Goal: Task Accomplishment & Management: Use online tool/utility

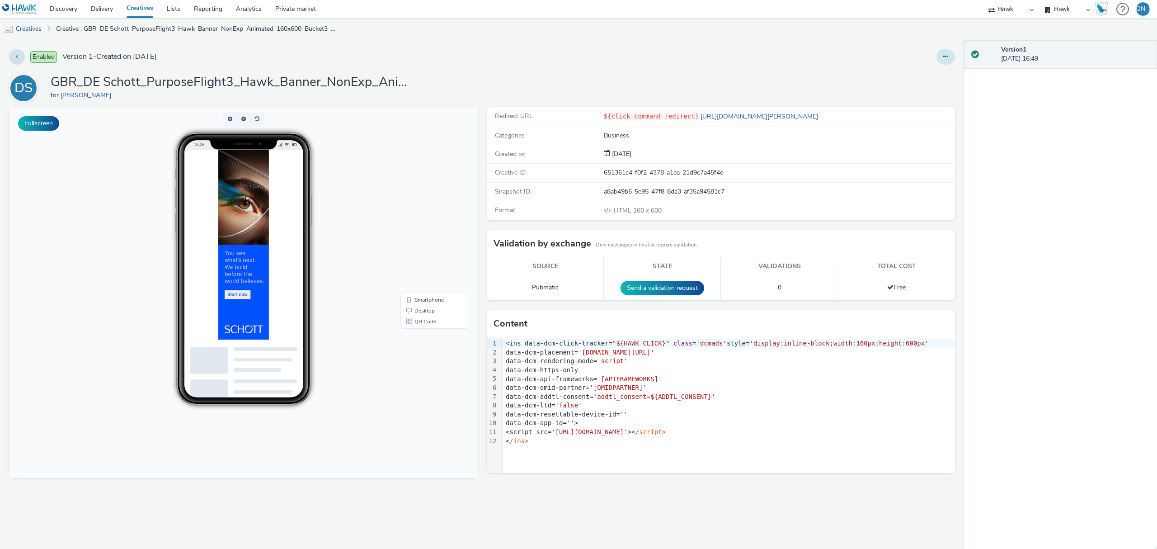
click at [946, 52] on button at bounding box center [945, 56] width 19 height 15
click at [940, 74] on link "Edit" at bounding box center [921, 75] width 68 height 18
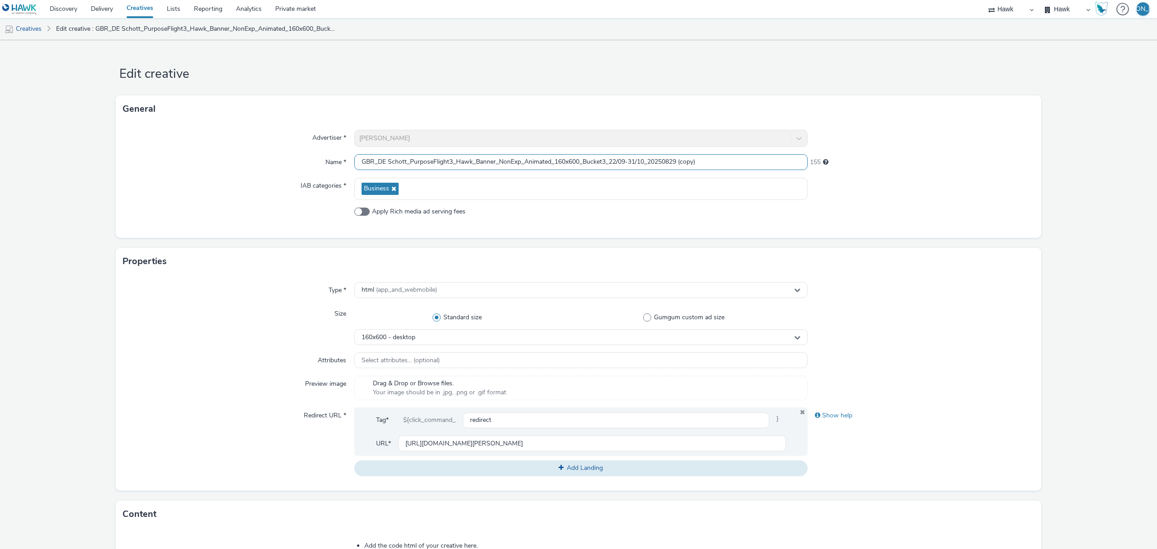
click at [559, 156] on input "GBR_DE Schott_PurposeFlight3_Hawk_Banner_NonExp_Animated_160x600_Bucket3_22/09-…" at bounding box center [580, 162] width 453 height 16
click at [602, 161] on input "GBR_DE Schott_PurposeFlight3_Hawk_Banner_NonExp_Animated_300x50_Bucket3_22/09-3…" at bounding box center [580, 162] width 453 height 16
click at [704, 165] on input "GBR_DE Schott_PurposeFlight3_Hawk_Banner_NonExp_Animated_300x50_Bucket1_22/09-3…" at bounding box center [580, 162] width 453 height 16
type input "GBR_DE Schott_PurposeFlight3_Hawk_Banner_NonExp_Animated_300x50_Bucket1_22/09-3…"
click at [396, 340] on span "160x600 - desktop" at bounding box center [389, 338] width 54 height 8
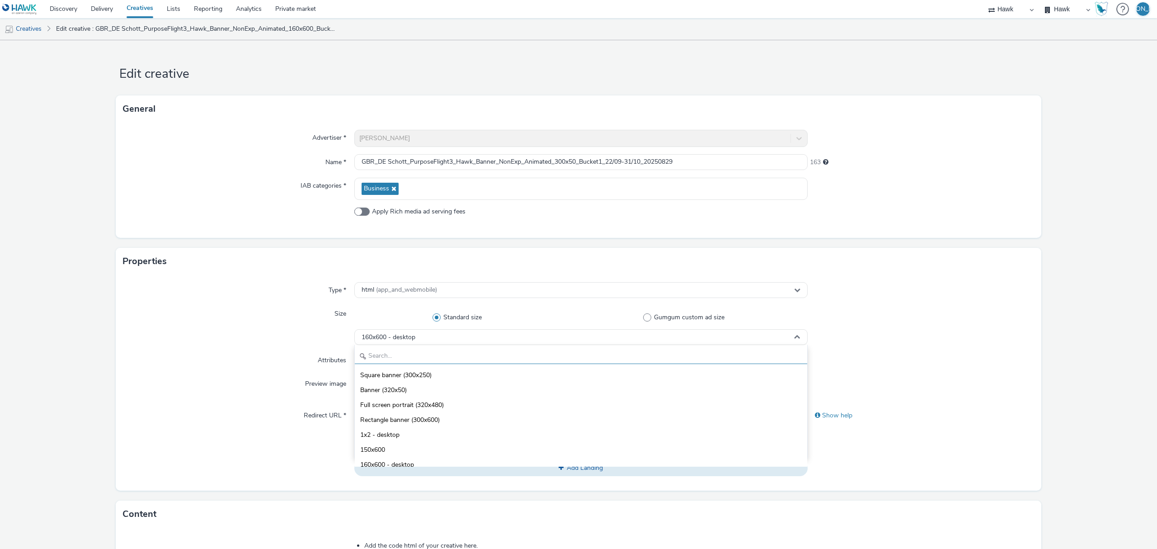
click at [399, 359] on input "text" at bounding box center [581, 356] width 452 height 16
type input "300"
click at [406, 465] on span "Standard banner (300x50)" at bounding box center [397, 464] width 74 height 9
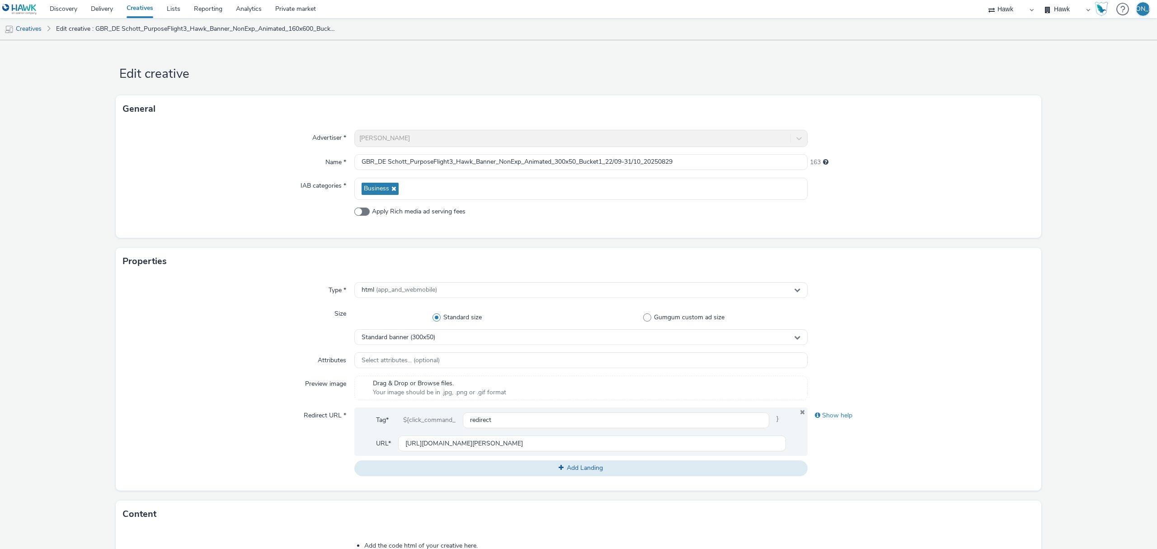
scroll to position [257, 0]
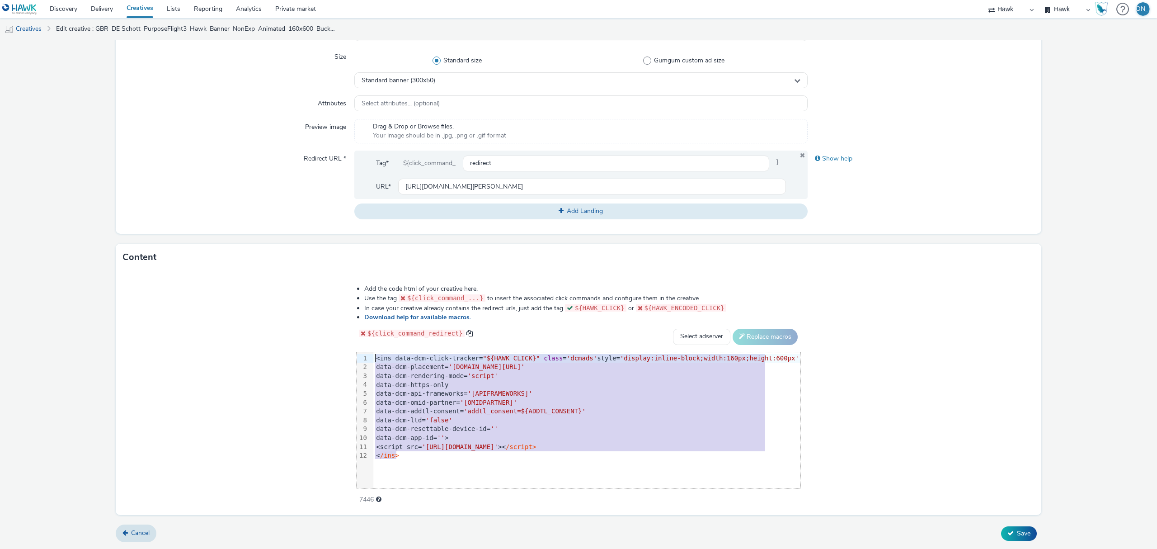
drag, startPoint x: 433, startPoint y: 459, endPoint x: 372, endPoint y: 335, distance: 137.8
click at [372, 335] on div "Add the code html of your creative here. Use the tag ${click_command_...} to in…" at bounding box center [578, 389] width 508 height 222
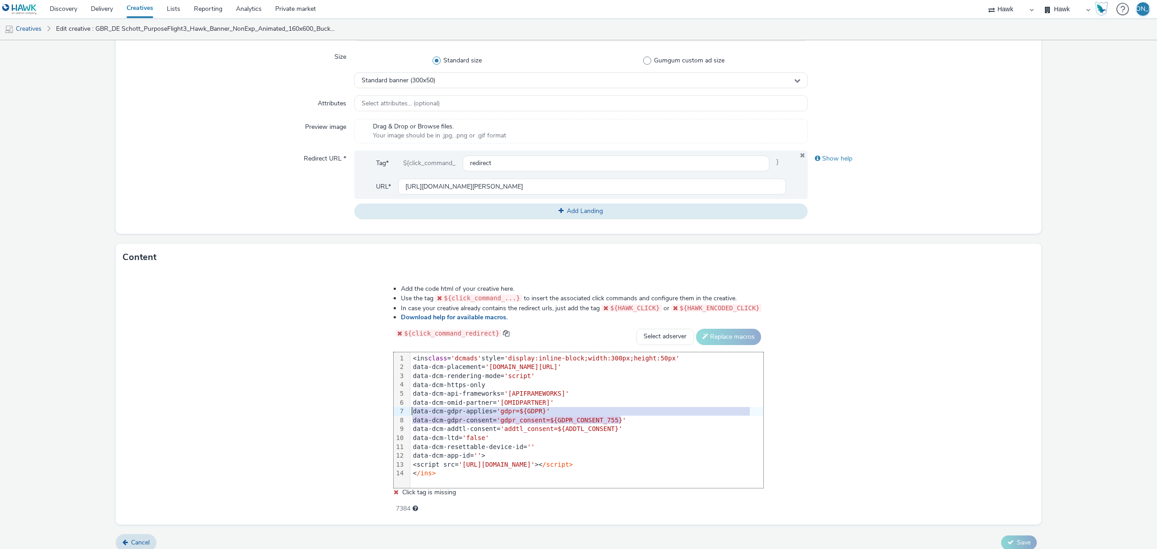
drag, startPoint x: 628, startPoint y: 418, endPoint x: 410, endPoint y: 412, distance: 217.9
click at [410, 412] on div "99 1 2 3 4 5 6 7 8 9 10 11 12 13 14 › <ins class = 'dcmads' style= 'display:inl…" at bounding box center [579, 420] width 370 height 136
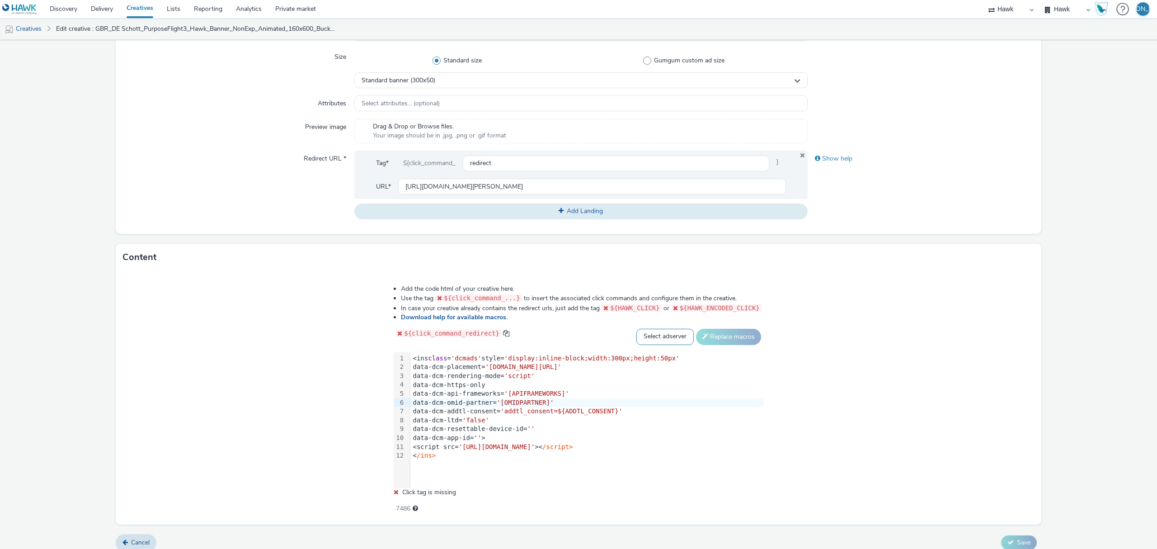
click at [660, 334] on select "Select adserver Sizmek DCM Adform Sting" at bounding box center [664, 337] width 57 height 16
select select "dcm"
click at [636, 329] on select "Select adserver Sizmek DCM Adform Sting" at bounding box center [664, 337] width 57 height 16
click at [722, 340] on button "Replace macros" at bounding box center [728, 337] width 65 height 16
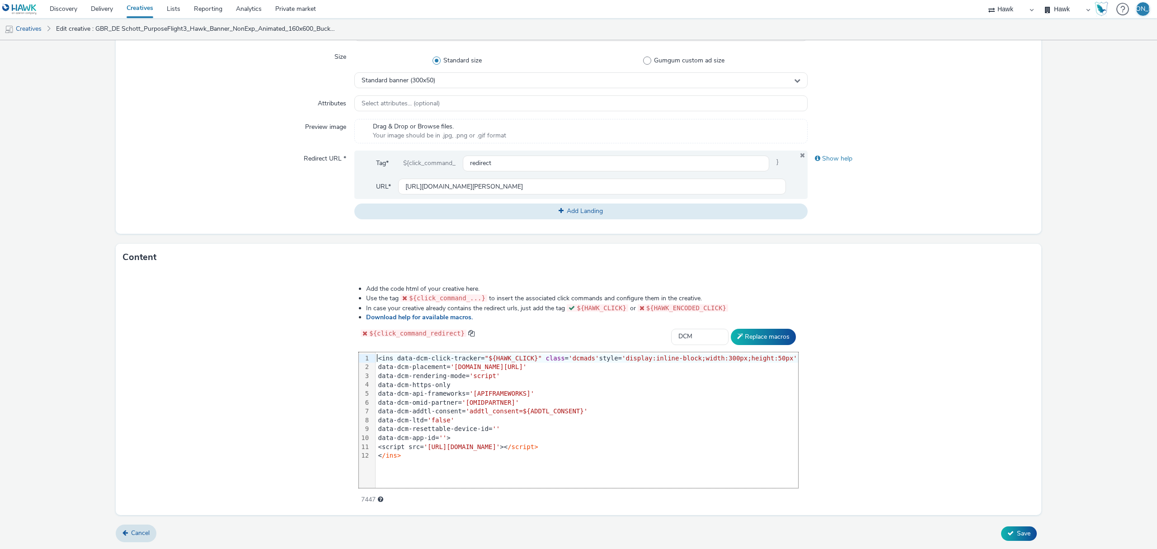
scroll to position [256, 0]
drag, startPoint x: 1024, startPoint y: 543, endPoint x: 1016, endPoint y: 536, distance: 10.2
click at [1016, 536] on form "Edit creative General Advertiser * [PERSON_NAME] Name * GBR_DE Schott_PurposeFl…" at bounding box center [578, 166] width 1157 height 765
click at [1017, 536] on span "Save" at bounding box center [1024, 533] width 14 height 9
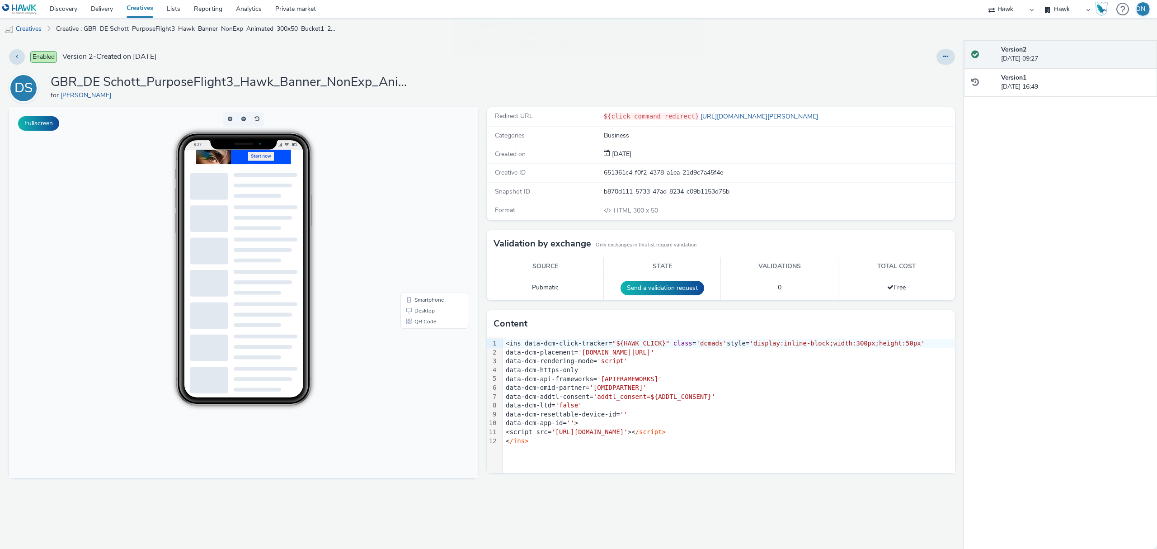
scroll to position [11, 9]
click at [943, 55] on icon at bounding box center [945, 56] width 5 height 6
click at [922, 96] on link "Duplicate" at bounding box center [921, 93] width 68 height 18
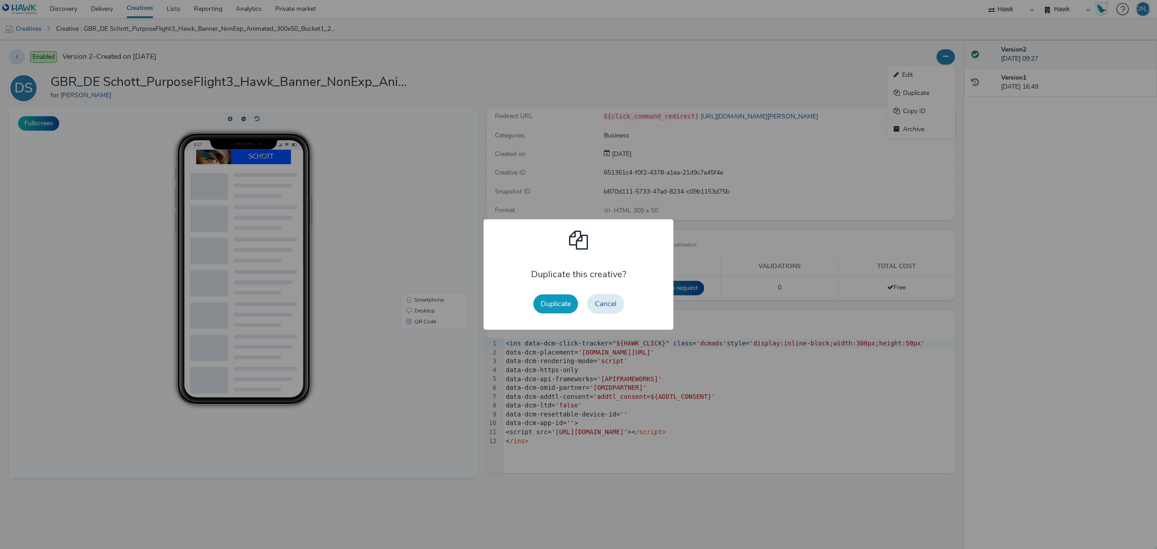
click at [540, 308] on button "Duplicate" at bounding box center [555, 303] width 45 height 19
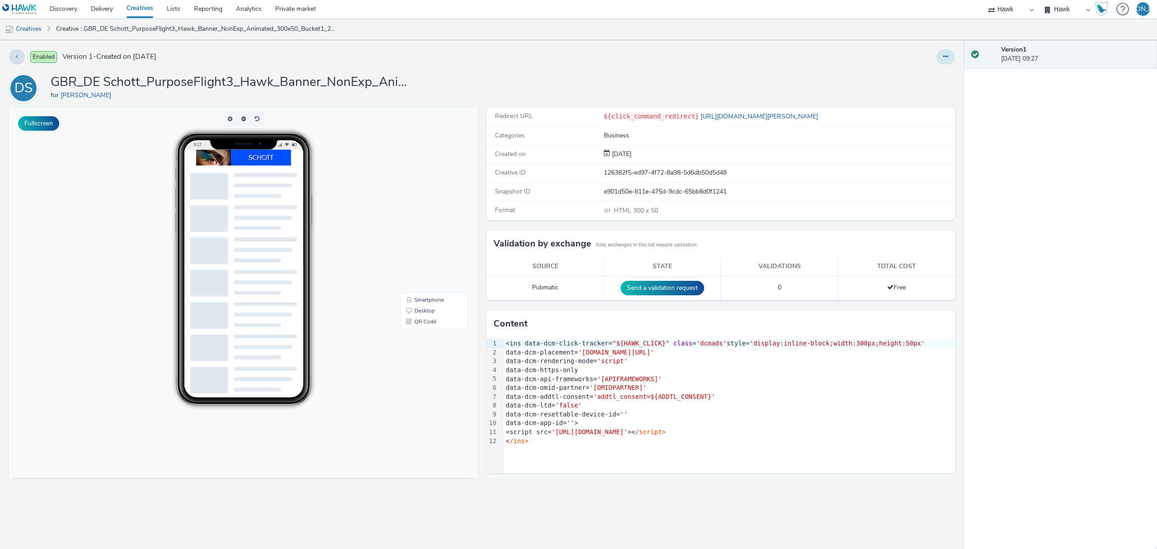
click at [937, 56] on button at bounding box center [945, 56] width 19 height 15
click at [937, 70] on link "Edit" at bounding box center [921, 75] width 68 height 18
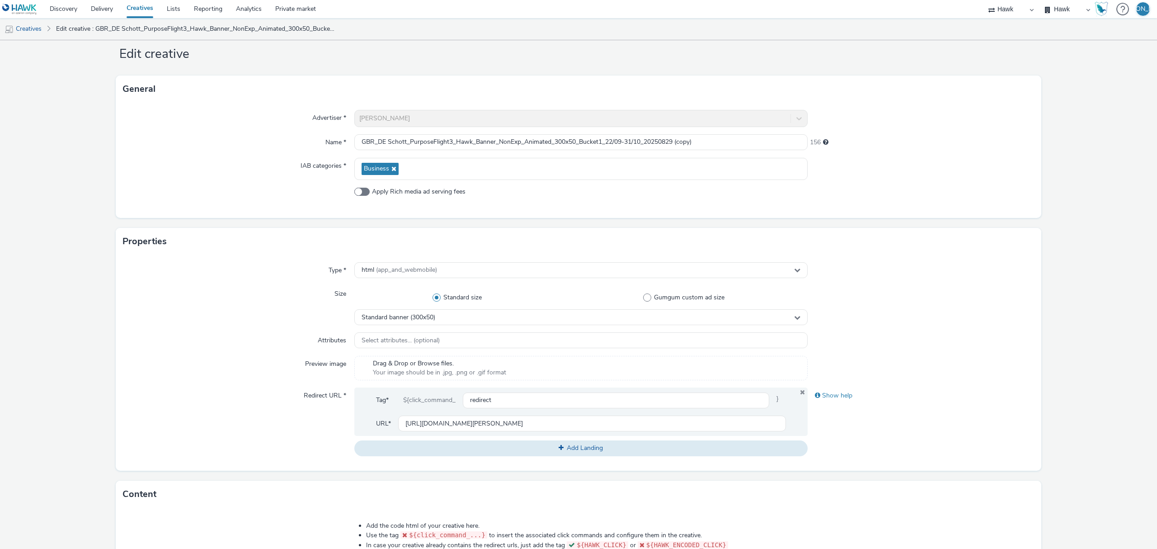
scroll to position [20, 0]
click at [600, 137] on input "GBR_DE Schott_PurposeFlight3_Hawk_Banner_NonExp_Animated_300x50_Bucket1_22/09-3…" at bounding box center [580, 142] width 453 height 16
click at [743, 140] on input "GBR_DE Schott_PurposeFlight3_Hawk_Banner_NonExp_Animated_300x50_Bucket2_22/09-3…" at bounding box center [580, 142] width 453 height 16
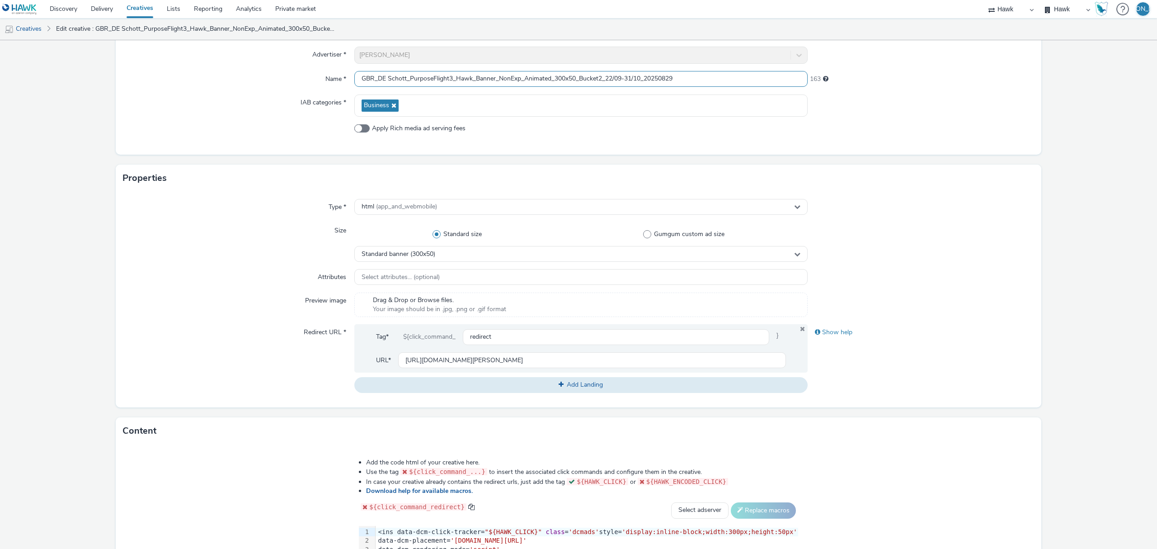
scroll to position [257, 0]
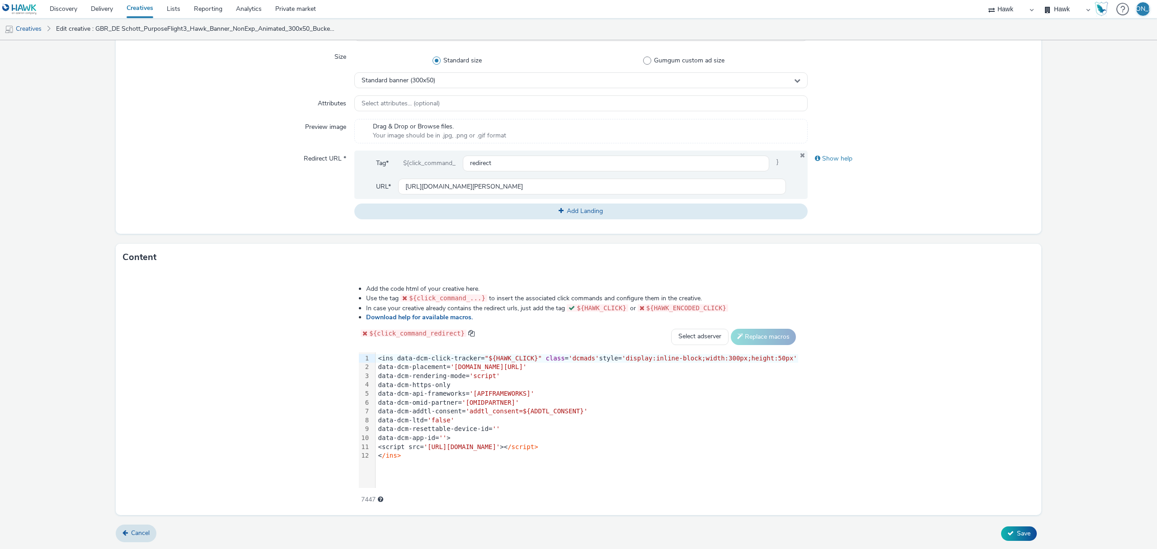
type input "GBR_DE Schott_PurposeFlight3_Hawk_Banner_NonExp_Animated_300x50_Bucket2_22/09-3…"
drag, startPoint x: 419, startPoint y: 455, endPoint x: 268, endPoint y: 264, distance: 243.2
click at [268, 264] on div "Content Add the code html of your creative here. Use the tag ${click_command_..…" at bounding box center [579, 379] width 926 height 271
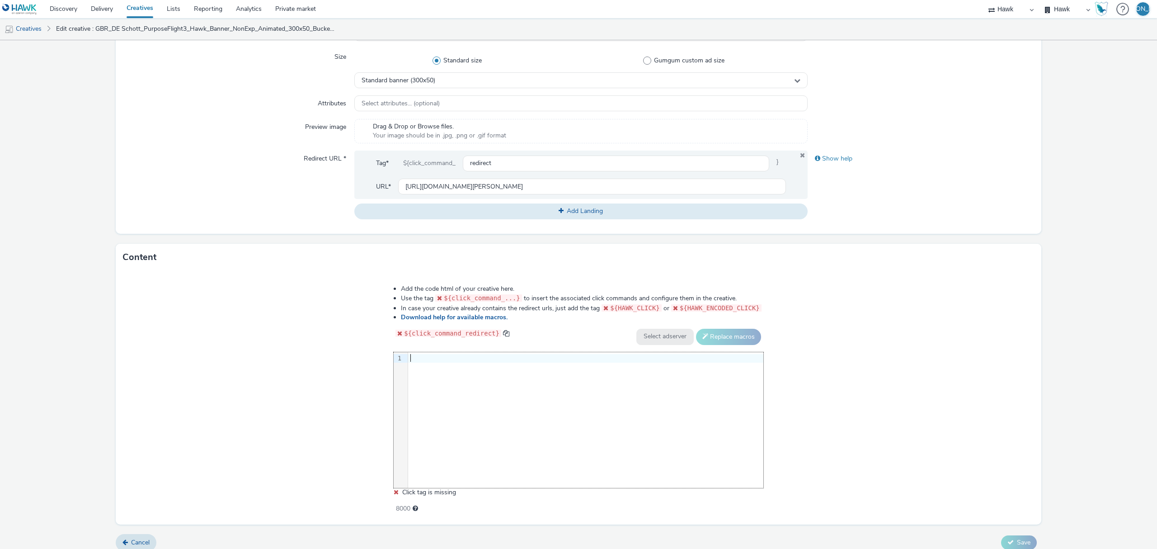
click at [536, 421] on div "9 1 ›" at bounding box center [579, 420] width 370 height 136
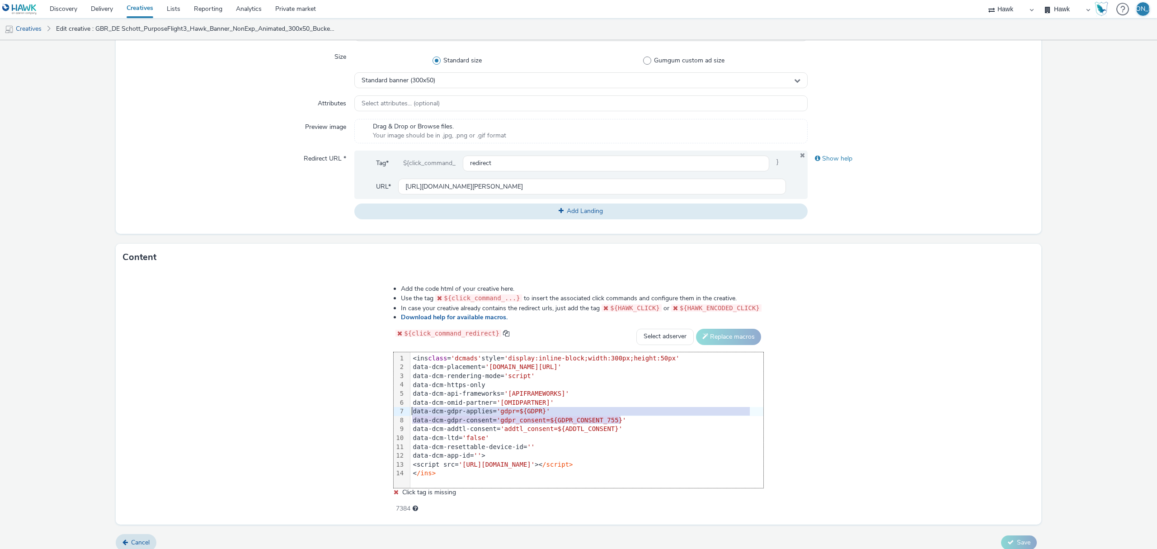
drag, startPoint x: 651, startPoint y: 418, endPoint x: 381, endPoint y: 405, distance: 270.1
click at [381, 405] on div "Add the code html of your creative here. Use the tag ${click_command_...} to in…" at bounding box center [578, 394] width 435 height 232
click at [503, 409] on span "'gdpr=${GDPR}'" at bounding box center [523, 410] width 53 height 7
drag, startPoint x: 638, startPoint y: 420, endPoint x: 411, endPoint y: 413, distance: 227.0
click at [411, 413] on div "<ins class = 'dcmads' style= 'display:inline-block;width:300px;height:50px' dat…" at bounding box center [586, 415] width 353 height 127
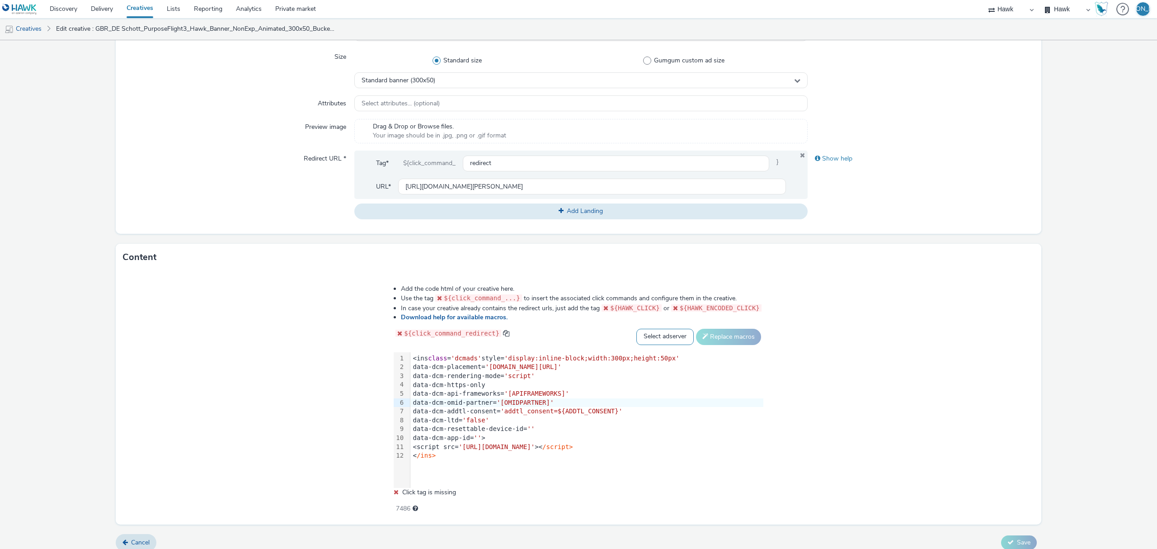
click at [651, 337] on select "Select adserver Sizmek DCM Adform Sting" at bounding box center [664, 337] width 57 height 16
select select "dcm"
click at [636, 329] on select "Select adserver Sizmek DCM Adform Sting" at bounding box center [664, 337] width 57 height 16
click at [722, 334] on button "Replace macros" at bounding box center [728, 337] width 65 height 16
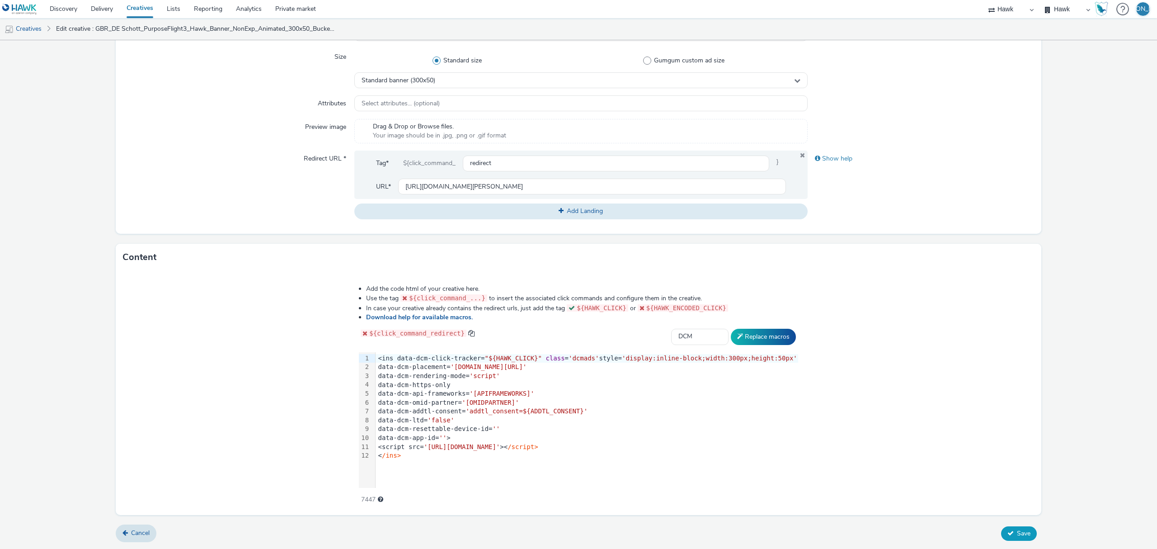
click at [1016, 539] on button "Save" at bounding box center [1019, 533] width 36 height 14
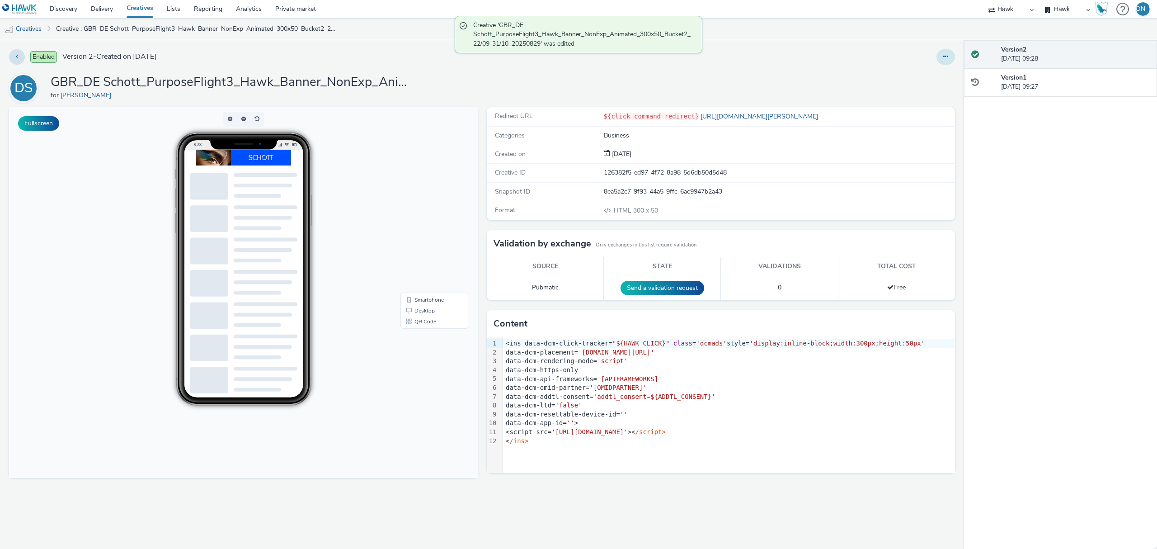
click at [942, 62] on button at bounding box center [945, 56] width 19 height 15
click at [937, 93] on link "Duplicate" at bounding box center [921, 93] width 68 height 18
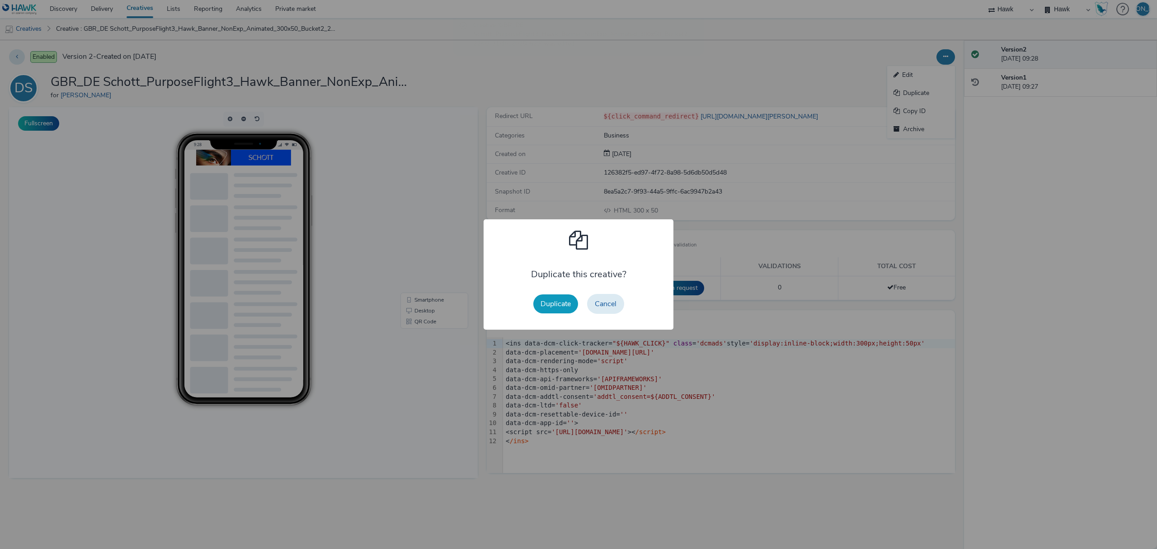
click at [540, 306] on button "Duplicate" at bounding box center [555, 303] width 45 height 19
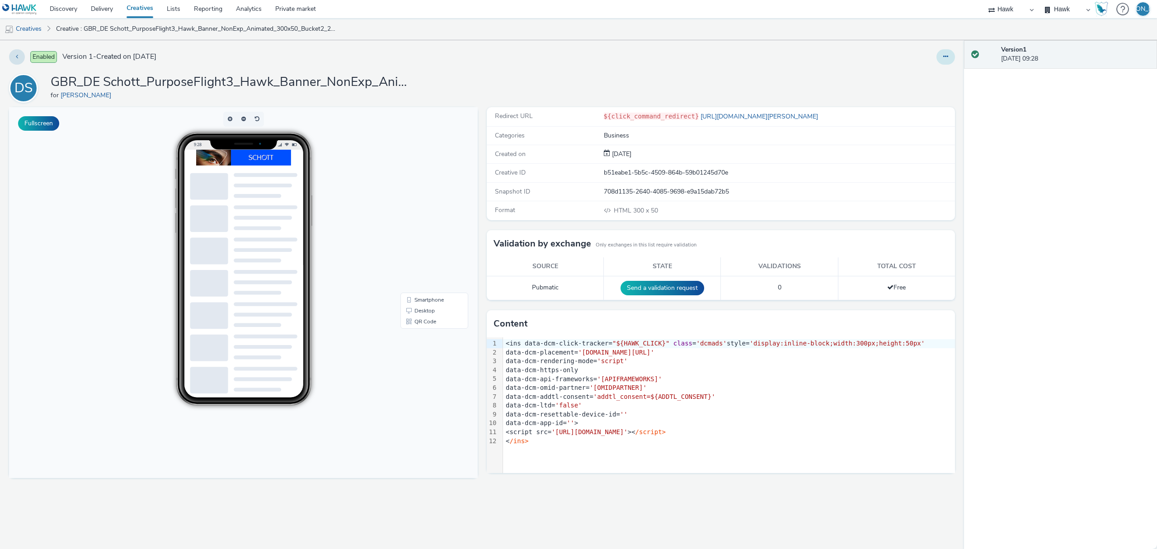
click at [944, 50] on button at bounding box center [945, 56] width 19 height 15
click at [942, 56] on button at bounding box center [945, 56] width 19 height 15
click at [939, 80] on link "Edit" at bounding box center [921, 75] width 68 height 18
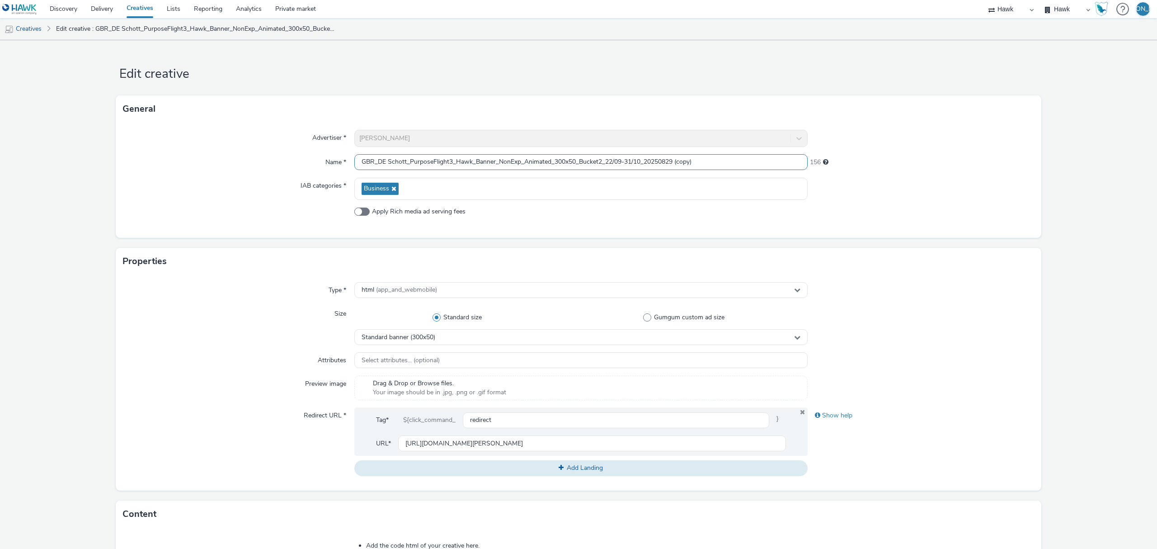
click at [599, 160] on input "GBR_DE Schott_PurposeFlight3_Hawk_Banner_NonExp_Animated_300x50_Bucket2_22/09-3…" at bounding box center [580, 162] width 453 height 16
click at [751, 167] on input "GBR_DE Schott_PurposeFlight3_Hawk_Banner_NonExp_Animated_300x50_Bucket3_22/09-3…" at bounding box center [580, 162] width 453 height 16
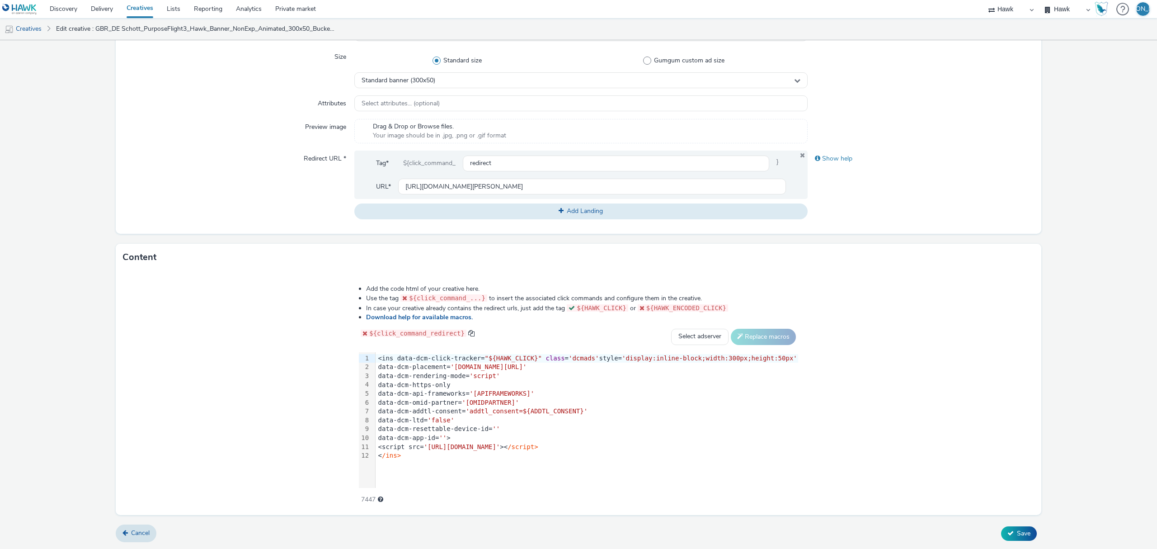
type input "GBR_DE Schott_PurposeFlight3_Hawk_Banner_NonExp_Animated_300x50_Bucket3_22/09-3…"
drag, startPoint x: 444, startPoint y: 458, endPoint x: 278, endPoint y: 201, distance: 305.7
click at [278, 201] on form "Edit creative General Advertiser * [PERSON_NAME] Name * GBR_DE Schott_PurposeFl…" at bounding box center [578, 166] width 1157 height 765
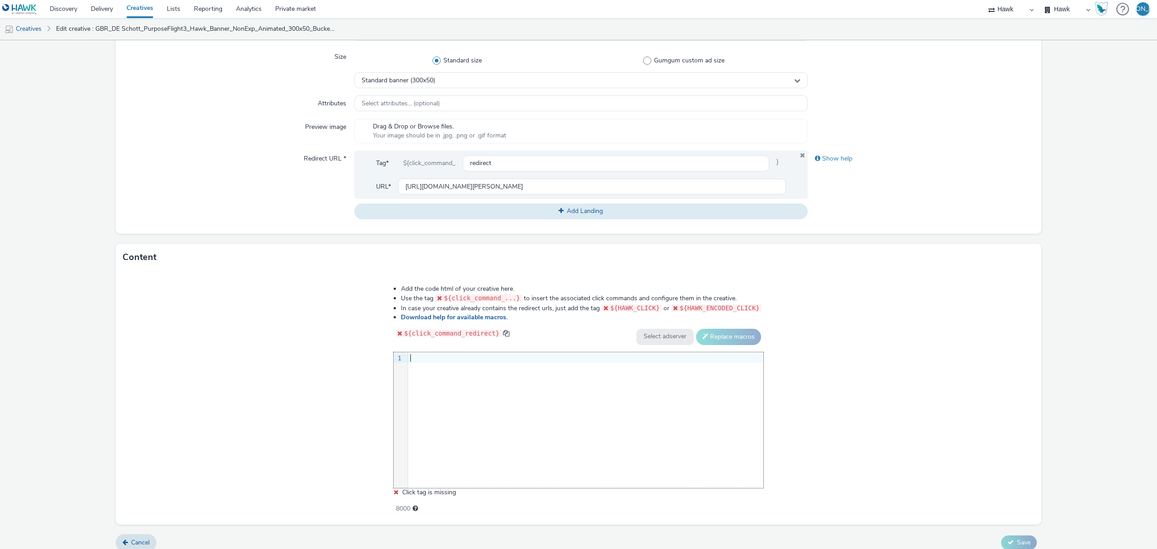
click at [528, 408] on div "9 1 ›" at bounding box center [579, 420] width 370 height 136
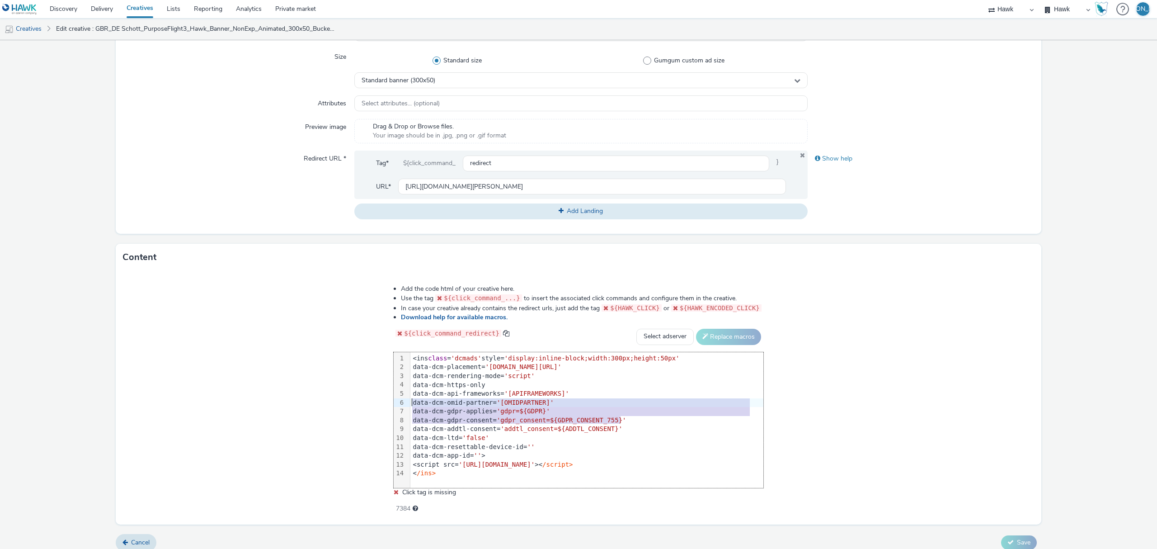
drag, startPoint x: 628, startPoint y: 418, endPoint x: 398, endPoint y: 406, distance: 230.8
click at [398, 406] on div "99 1 2 3 4 5 6 7 8 9 10 11 12 13 14 › <ins class = 'dcmads' style= 'display:inl…" at bounding box center [579, 420] width 370 height 136
click at [502, 404] on div "data-dcm-omid-partner= '[OMIDPARTNER]'" at bounding box center [586, 402] width 353 height 9
drag, startPoint x: 625, startPoint y: 418, endPoint x: 393, endPoint y: 412, distance: 232.4
click at [393, 412] on div "Add the code html of your creative here. Use the tag ${click_command_...} to in…" at bounding box center [578, 394] width 435 height 232
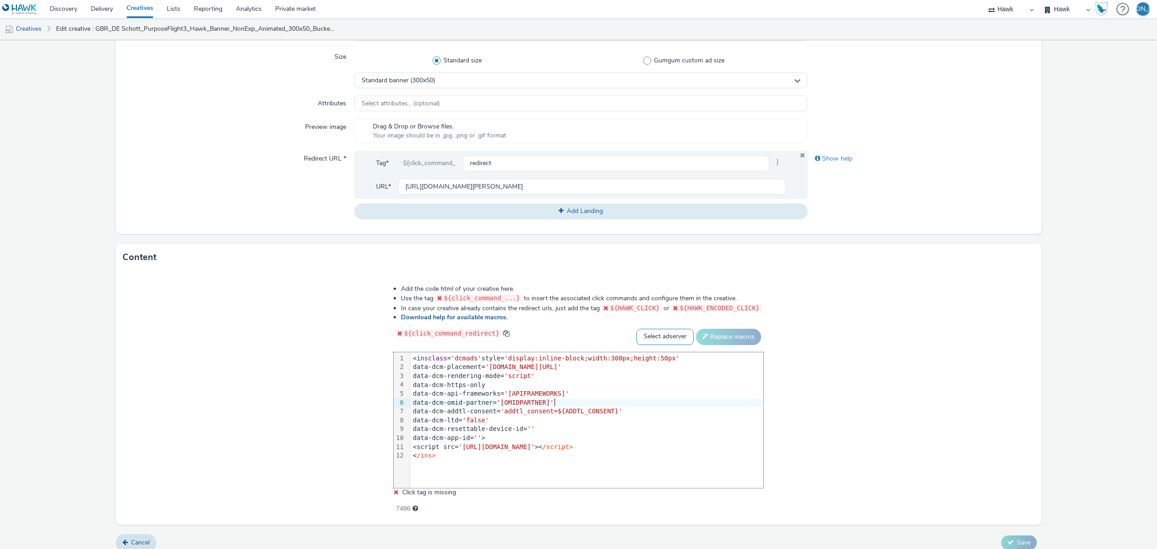
click at [647, 338] on select "Select adserver Sizmek DCM Adform Sting" at bounding box center [664, 337] width 57 height 16
select select "dcm"
click at [636, 329] on select "Select adserver Sizmek DCM Adform Sting" at bounding box center [664, 337] width 57 height 16
click at [710, 342] on button "Replace macros" at bounding box center [728, 337] width 65 height 16
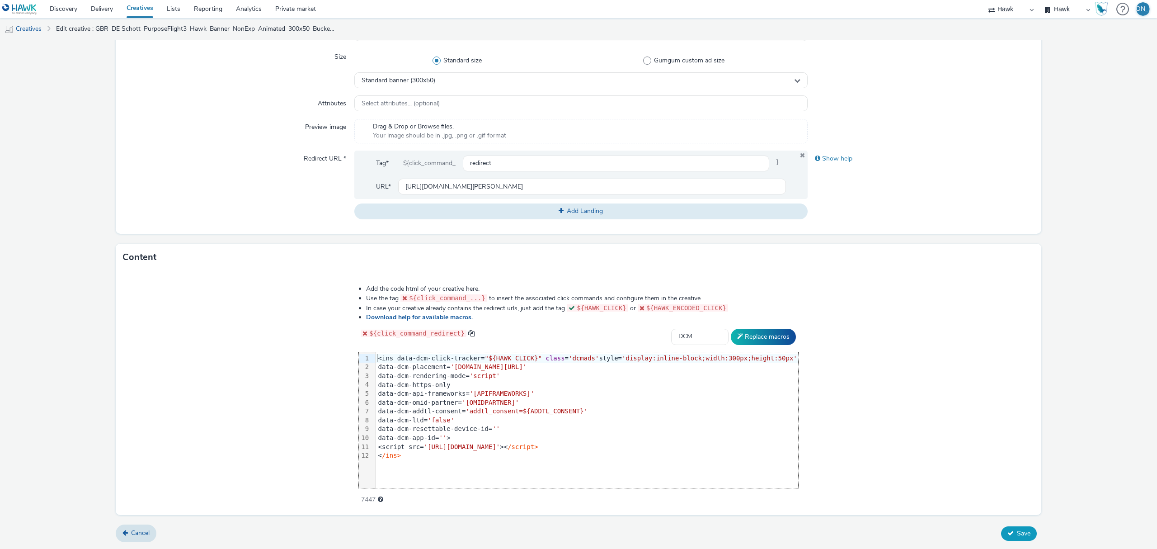
click at [1018, 535] on span "Save" at bounding box center [1024, 533] width 14 height 9
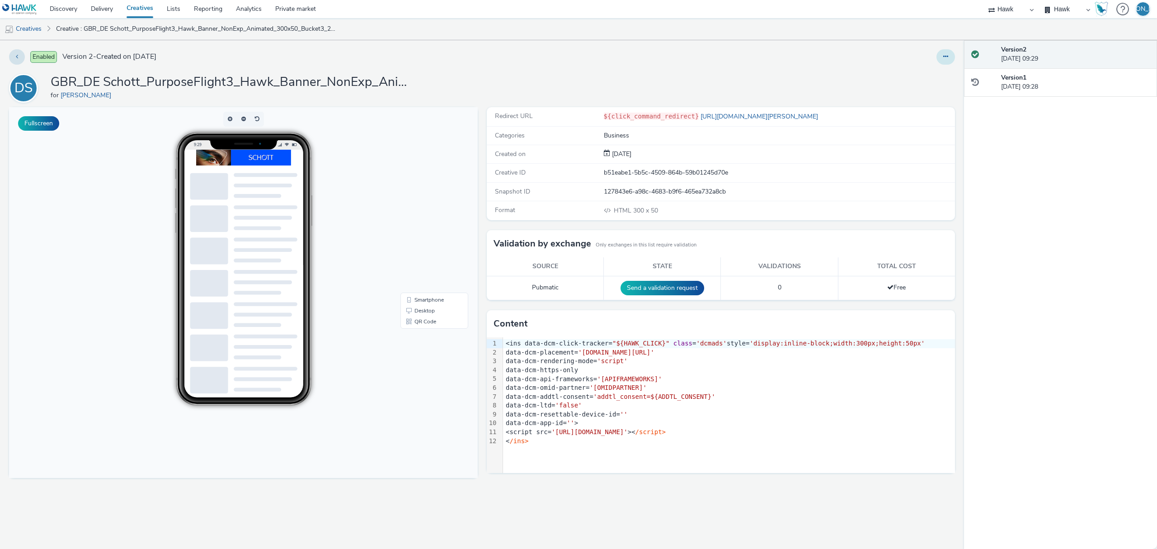
click at [938, 56] on button at bounding box center [945, 56] width 19 height 15
click at [935, 75] on link "Edit" at bounding box center [921, 75] width 68 height 18
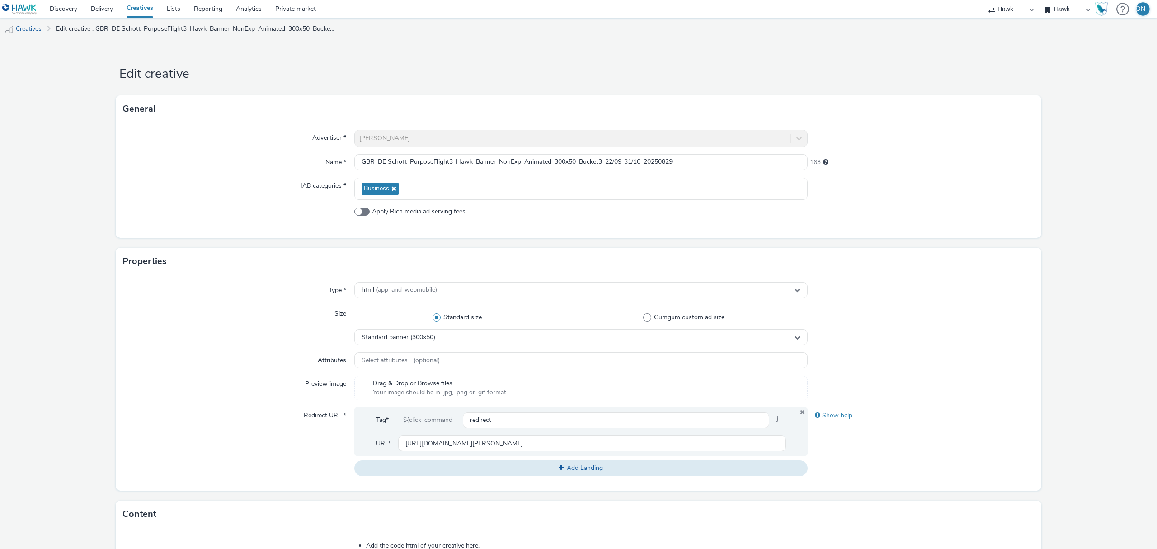
click at [956, 369] on div "Type * html (app_and_webmobile) Size Standard size Gumgum custom ad size Standa…" at bounding box center [579, 383] width 926 height 216
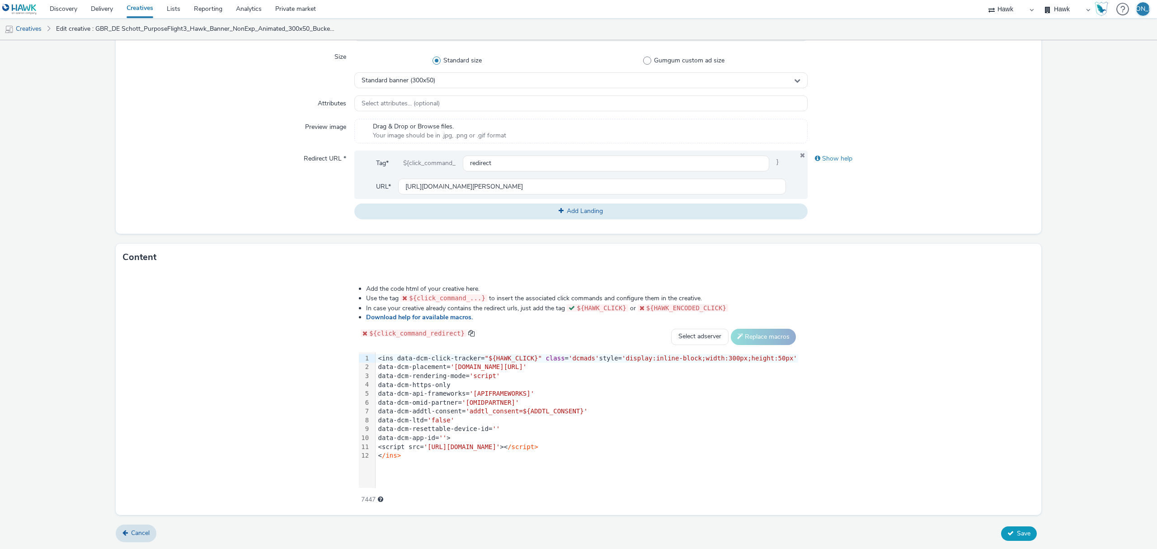
click at [1017, 537] on span "Save" at bounding box center [1024, 533] width 14 height 9
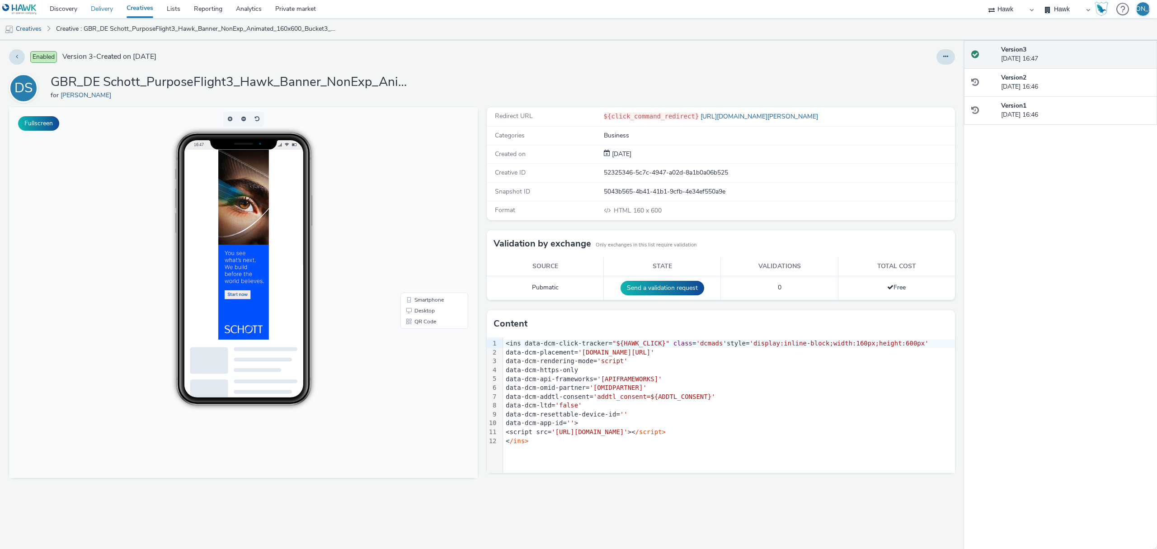
click at [111, 12] on link "Delivery" at bounding box center [102, 9] width 36 height 18
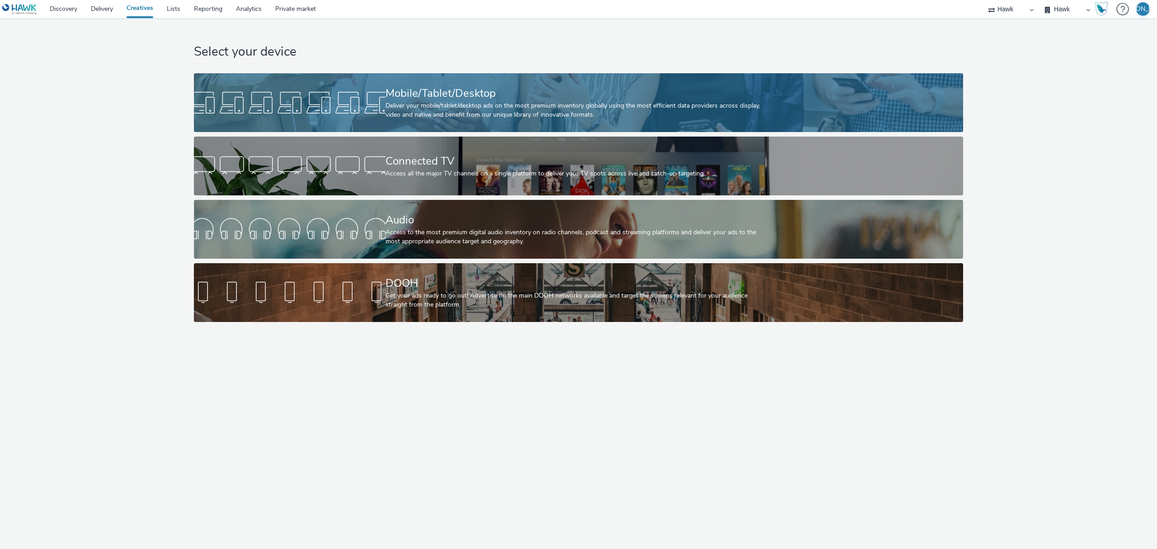
click at [767, 101] on div "Deliver your mobile/tablet/desktop ads on the most premium inventory globally u…" at bounding box center [576, 110] width 383 height 19
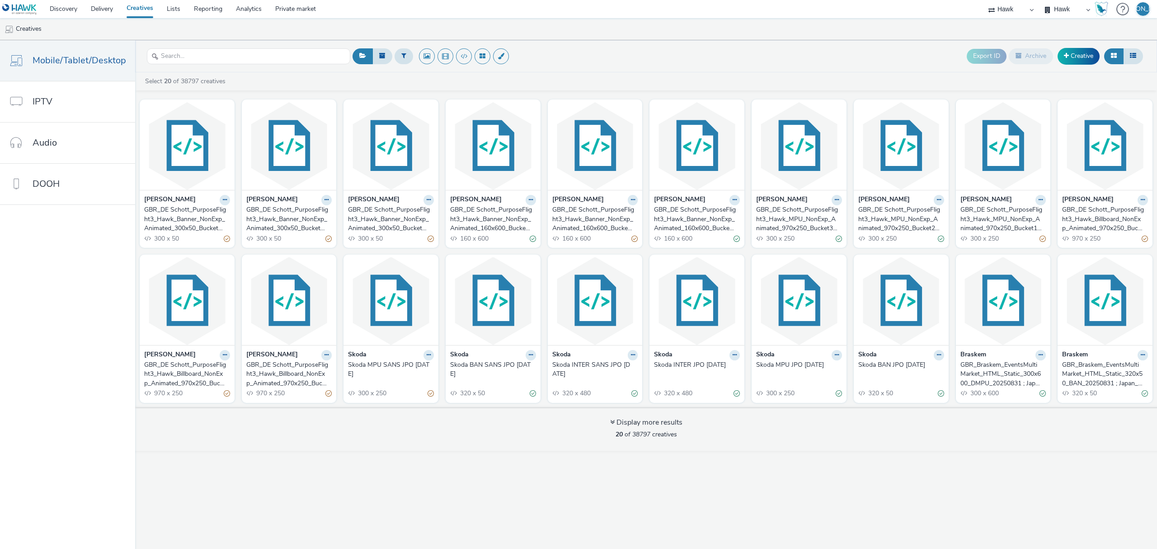
click at [174, 215] on div "GBR_DE Schott_PurposeFlight3_Hawk_Banner_NonExp_Animated_300x50_Bucket3_22/09-3…" at bounding box center [185, 219] width 82 height 28
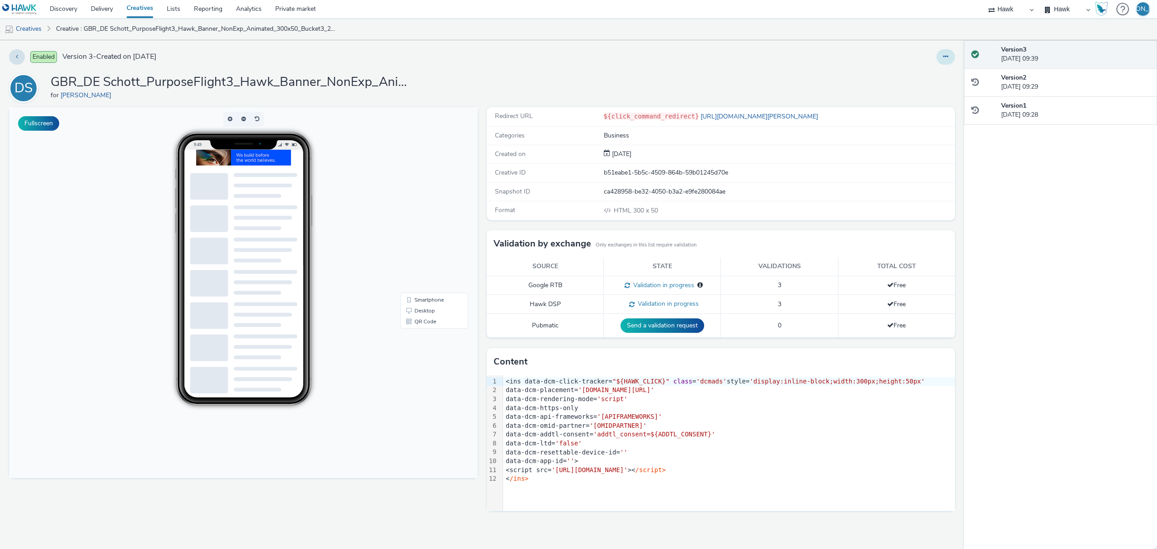
click at [948, 60] on icon at bounding box center [945, 56] width 5 height 6
click at [939, 75] on link "Edit" at bounding box center [921, 75] width 68 height 18
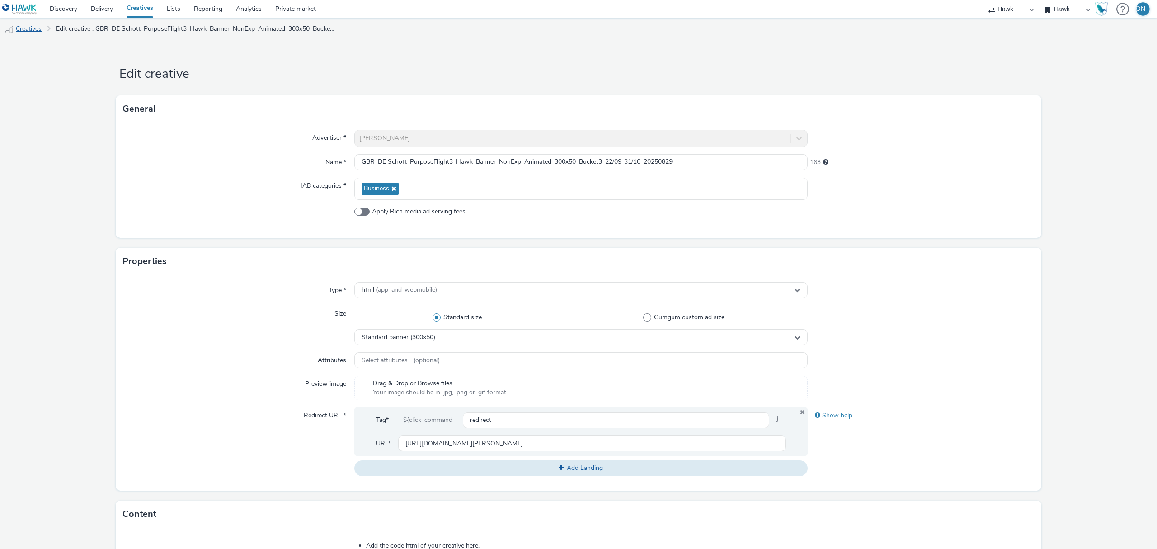
click at [37, 29] on link "Creatives" at bounding box center [23, 29] width 46 height 22
